Goal: Obtain resource: Obtain resource

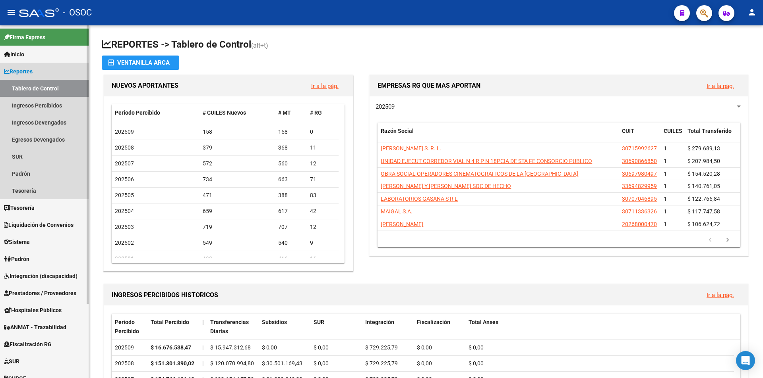
click at [35, 76] on link "Reportes" at bounding box center [44, 71] width 89 height 17
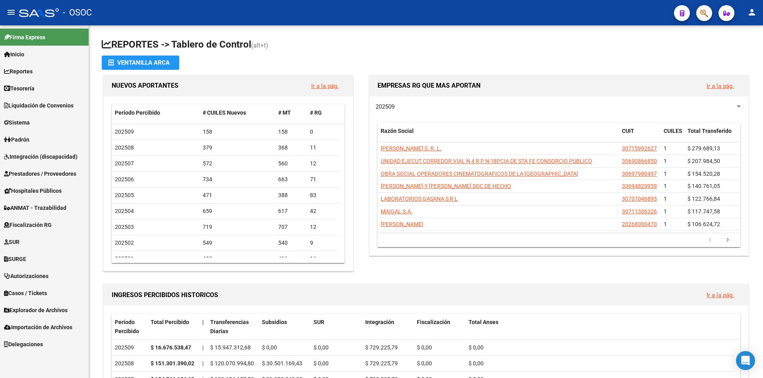
click at [55, 283] on link "Autorizaciones" at bounding box center [44, 276] width 89 height 17
click at [57, 313] on span "Explorador de Archivos" at bounding box center [36, 310] width 64 height 9
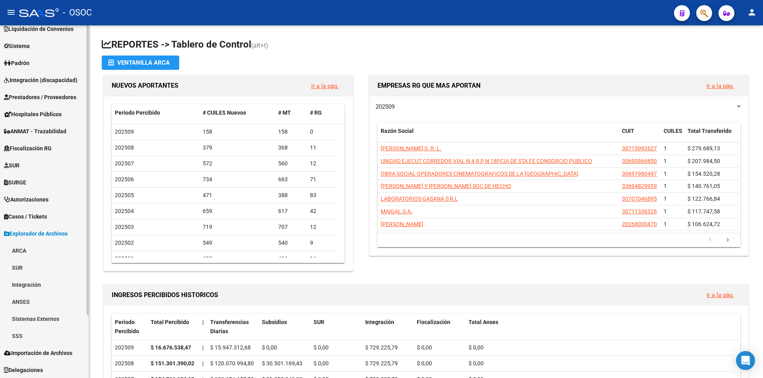
scroll to position [77, 0]
click at [34, 251] on link "ARCA" at bounding box center [44, 250] width 89 height 17
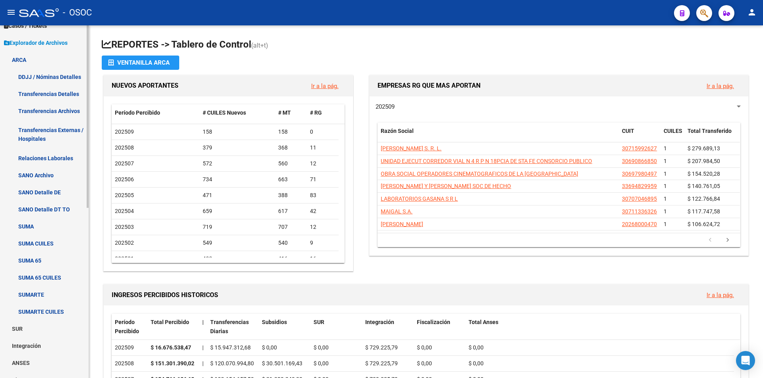
scroll to position [196, 0]
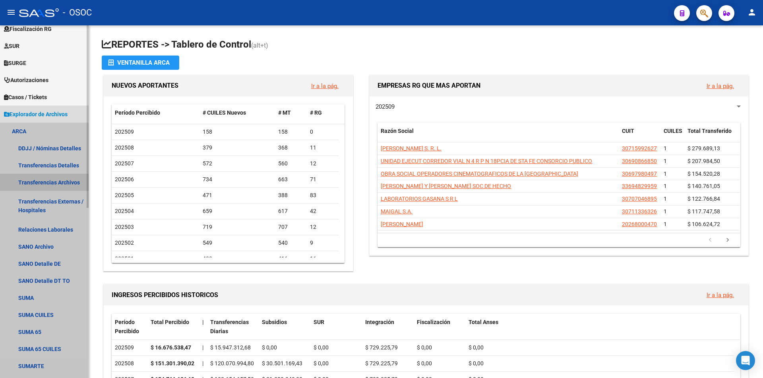
click at [59, 178] on link "Transferencias Archivos" at bounding box center [44, 182] width 89 height 17
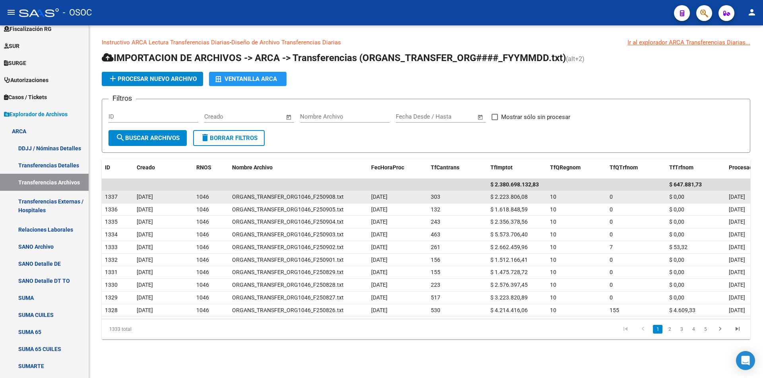
click at [514, 195] on span "$ 2.223.806,08" at bounding box center [508, 197] width 37 height 6
copy span "2.223.806,08"
click at [518, 203] on datatable-body-cell "$ 2.223.806,08" at bounding box center [517, 197] width 60 height 12
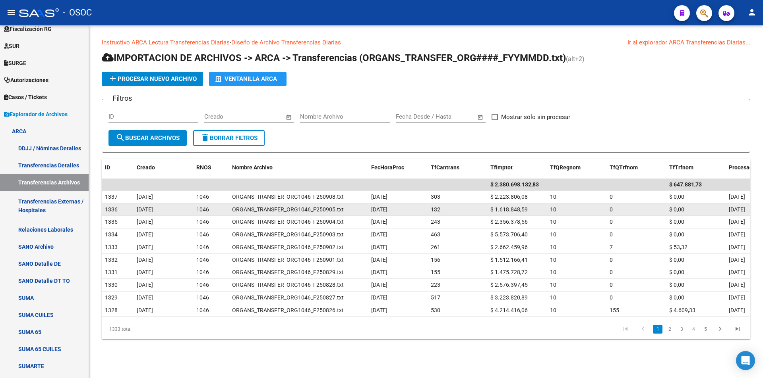
click at [511, 210] on span "$ 1.618.848,59" at bounding box center [508, 210] width 37 height 6
copy span "1.618.848,59"
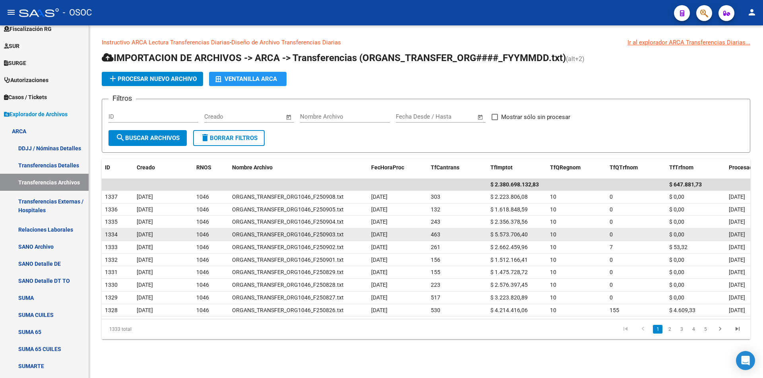
click at [507, 236] on span "$ 5.573.706,40" at bounding box center [508, 235] width 37 height 6
click at [506, 236] on span "$ 5.573.706,40" at bounding box center [508, 235] width 37 height 6
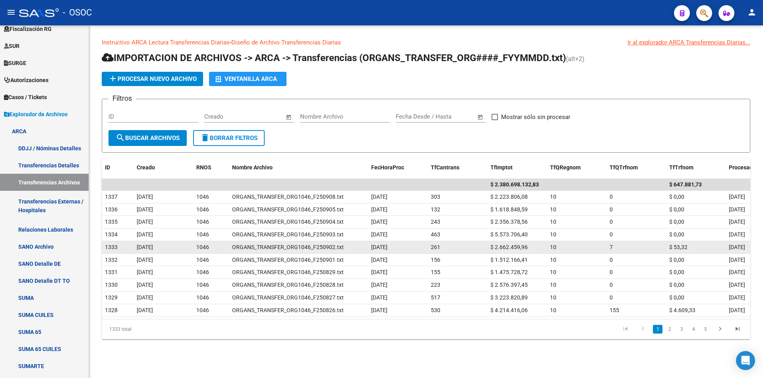
click at [512, 246] on span "$ 2.662.459,96" at bounding box center [508, 247] width 37 height 6
copy span "2.662.459,96"
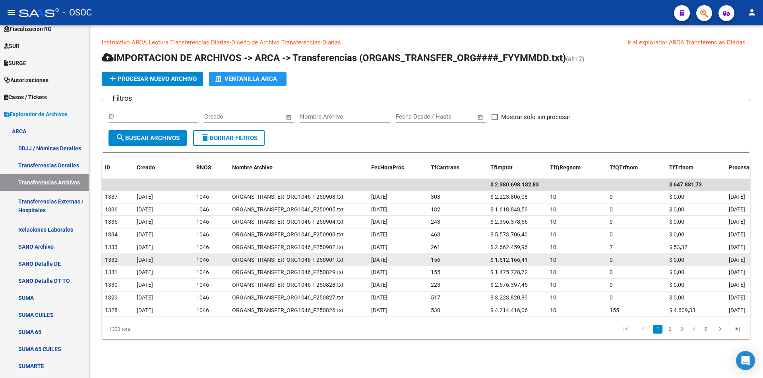
click at [515, 257] on span "$ 1.512.166,41" at bounding box center [508, 260] width 37 height 6
copy span "1.512.166,41"
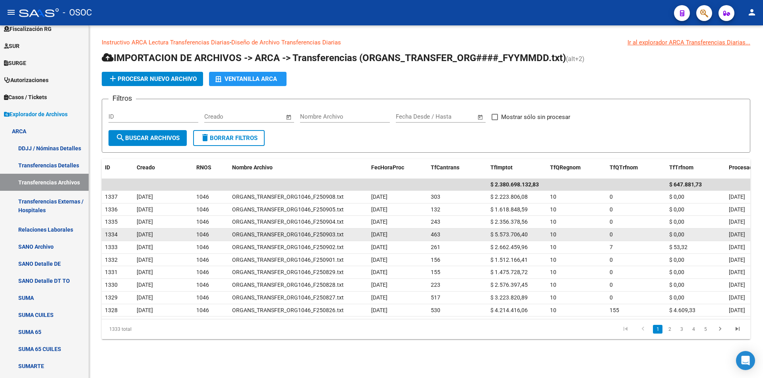
click at [517, 236] on span "$ 5.573.706,40" at bounding box center [508, 235] width 37 height 6
copy span "5.573.706,40"
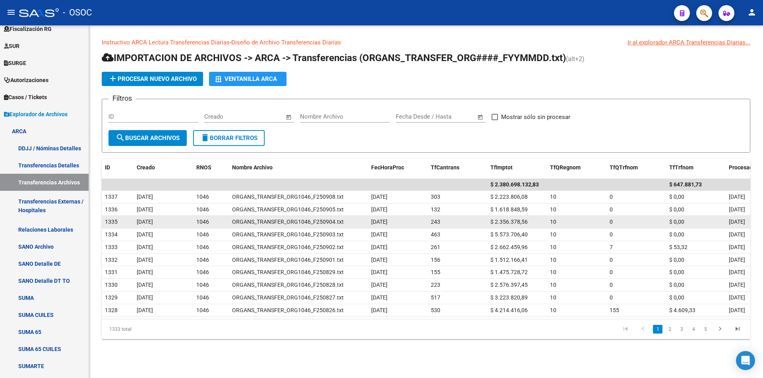
click at [515, 218] on div "$ 2.356.378,56" at bounding box center [516, 222] width 53 height 9
copy span "2.356.378,56"
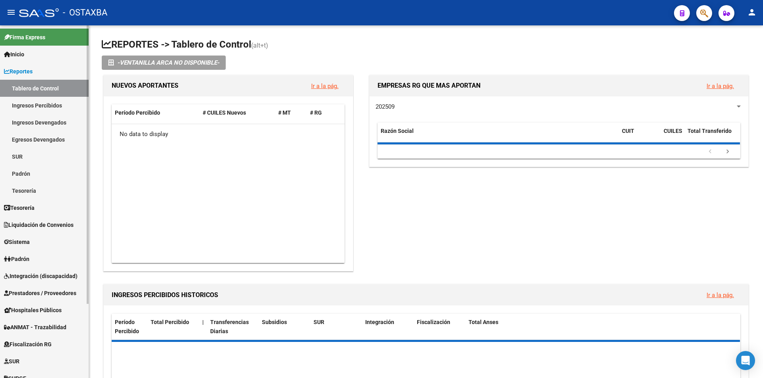
click at [29, 66] on link "Reportes" at bounding box center [44, 71] width 89 height 17
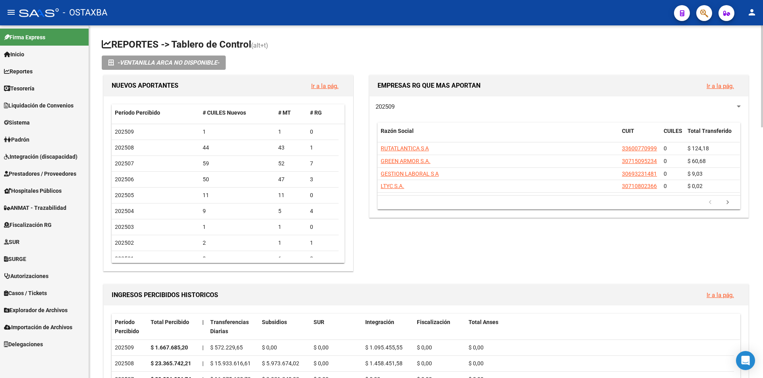
click at [68, 312] on span "Explorador de Archivos" at bounding box center [36, 310] width 64 height 9
click at [68, 326] on link "ARCA" at bounding box center [44, 327] width 89 height 17
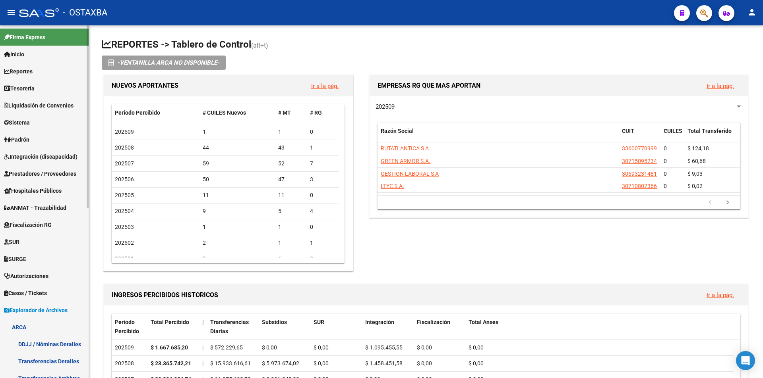
scroll to position [199, 0]
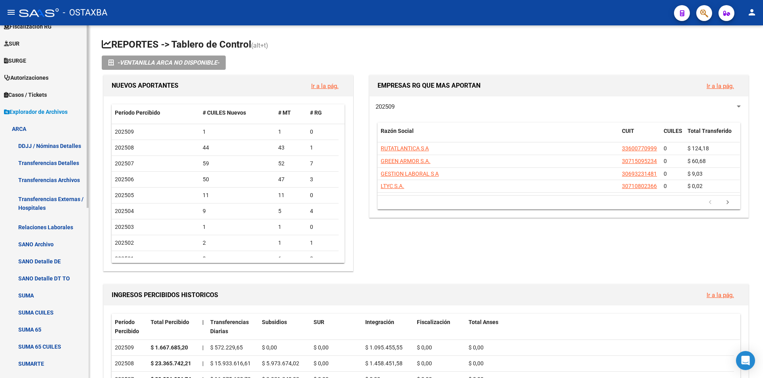
click at [62, 177] on link "Transferencias Archivos" at bounding box center [44, 180] width 89 height 17
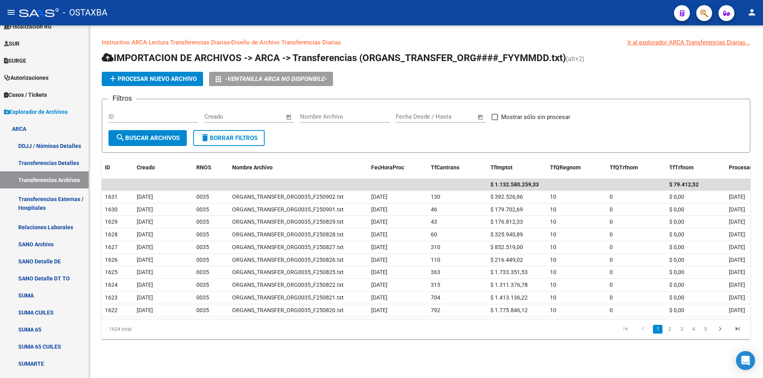
click at [519, 33] on div "Instructivo ARCA Lectura Transferencias Diarias - Diseño de Archivo Transferenc…" at bounding box center [426, 195] width 674 height 340
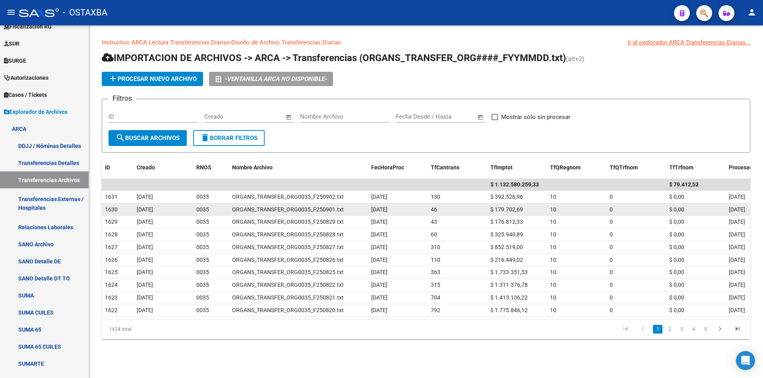
click at [503, 210] on span "$ 179.702,69" at bounding box center [506, 210] width 33 height 6
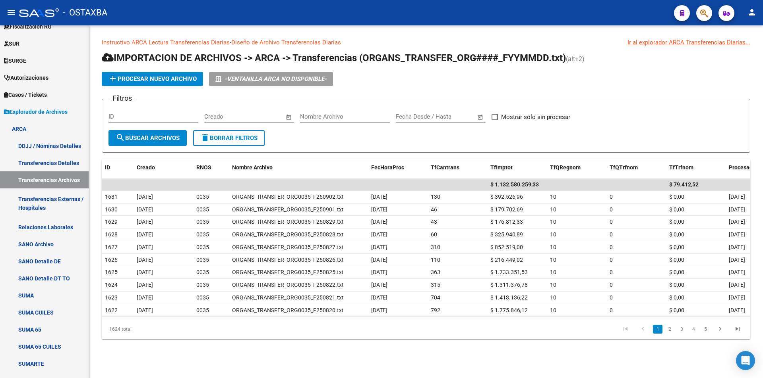
click at [377, 78] on div "add Procesar nuevo archivo -VENTANILLA ARCA NO DISPONIBLE-" at bounding box center [426, 79] width 648 height 14
